Goal: Task Accomplishment & Management: Use online tool/utility

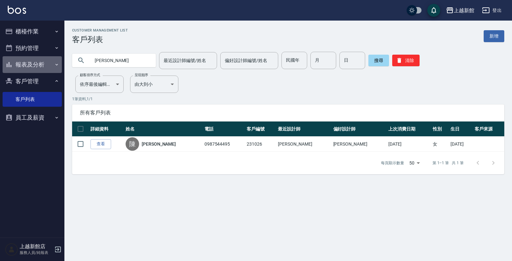
click at [20, 65] on button "報表及分析" at bounding box center [32, 64] width 59 height 17
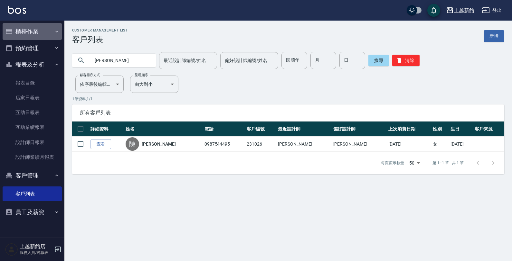
click at [40, 31] on button "櫃檯作業" at bounding box center [32, 31] width 59 height 17
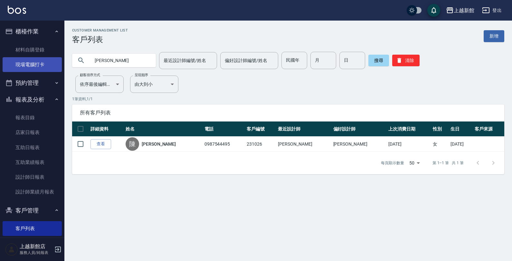
click at [39, 65] on link "現場電腦打卡" at bounding box center [32, 64] width 59 height 15
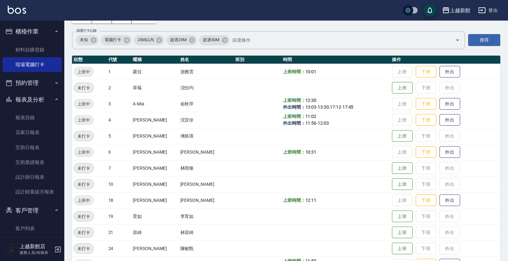
scroll to position [80, 0]
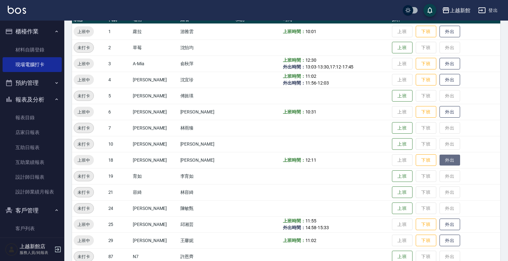
click at [445, 160] on button "外出" at bounding box center [450, 160] width 21 height 11
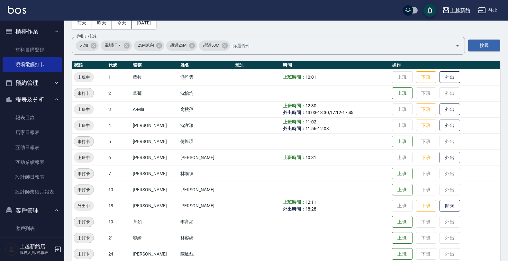
scroll to position [0, 0]
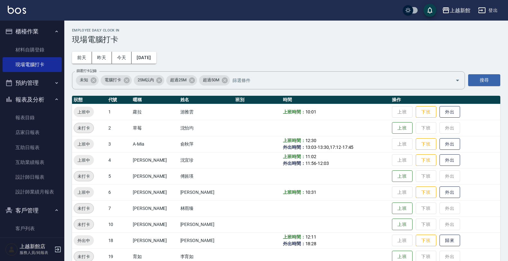
click at [7, 13] on div "上越新館 登出" at bounding box center [254, 10] width 508 height 21
click at [8, 13] on img at bounding box center [17, 10] width 18 height 8
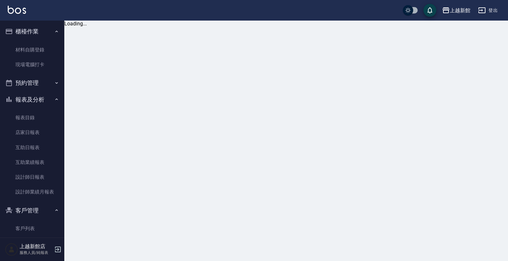
click at [8, 13] on img at bounding box center [17, 10] width 18 height 8
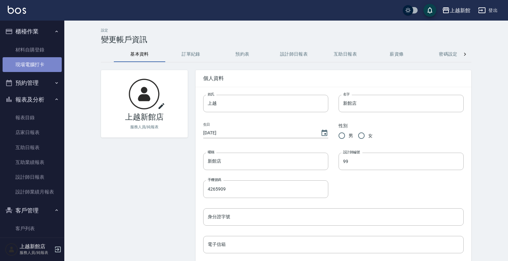
click at [37, 58] on link "現場電腦打卡" at bounding box center [32, 64] width 59 height 15
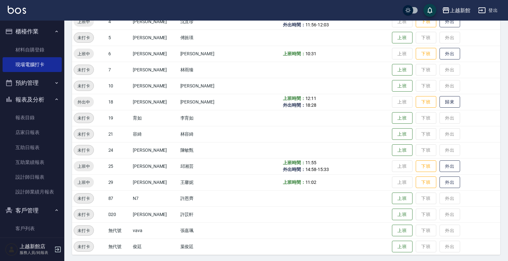
scroll to position [140, 0]
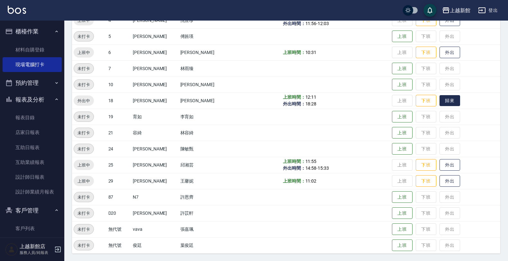
click at [440, 103] on button "歸來" at bounding box center [450, 100] width 21 height 11
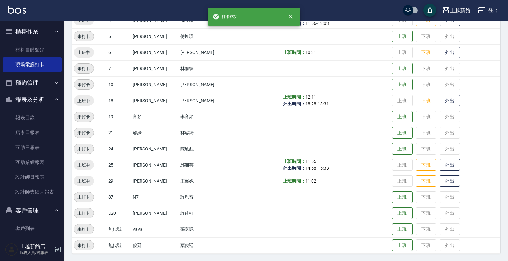
click at [20, 10] on img at bounding box center [17, 10] width 18 height 8
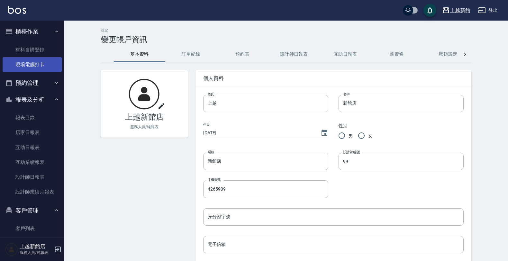
click at [34, 62] on link "現場電腦打卡" at bounding box center [32, 64] width 59 height 15
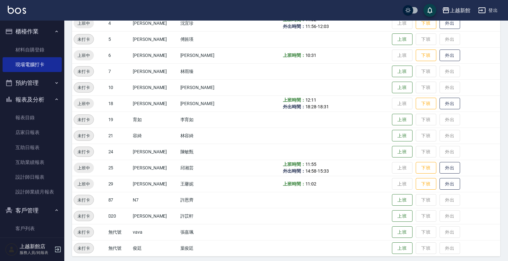
scroll to position [140, 0]
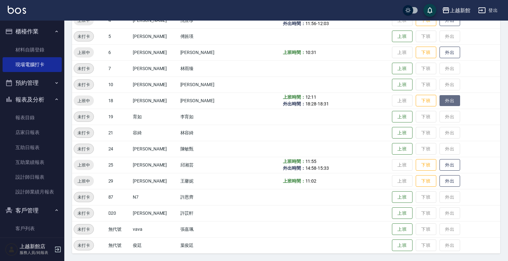
drag, startPoint x: 446, startPoint y: 99, endPoint x: 440, endPoint y: 102, distance: 6.0
click at [446, 100] on button "外出" at bounding box center [450, 100] width 21 height 11
click at [442, 102] on button "歸來" at bounding box center [450, 100] width 21 height 11
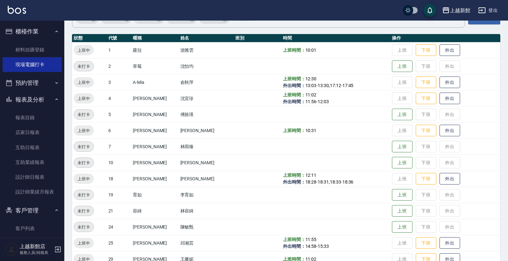
scroll to position [60, 0]
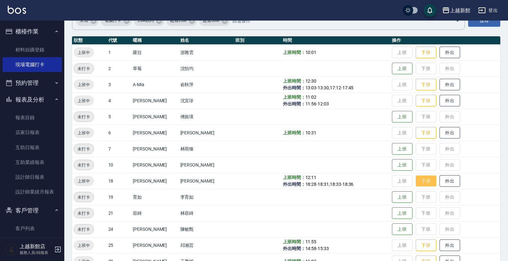
click at [417, 184] on button "下班" at bounding box center [426, 181] width 21 height 11
